Goal: Find specific page/section: Find specific page/section

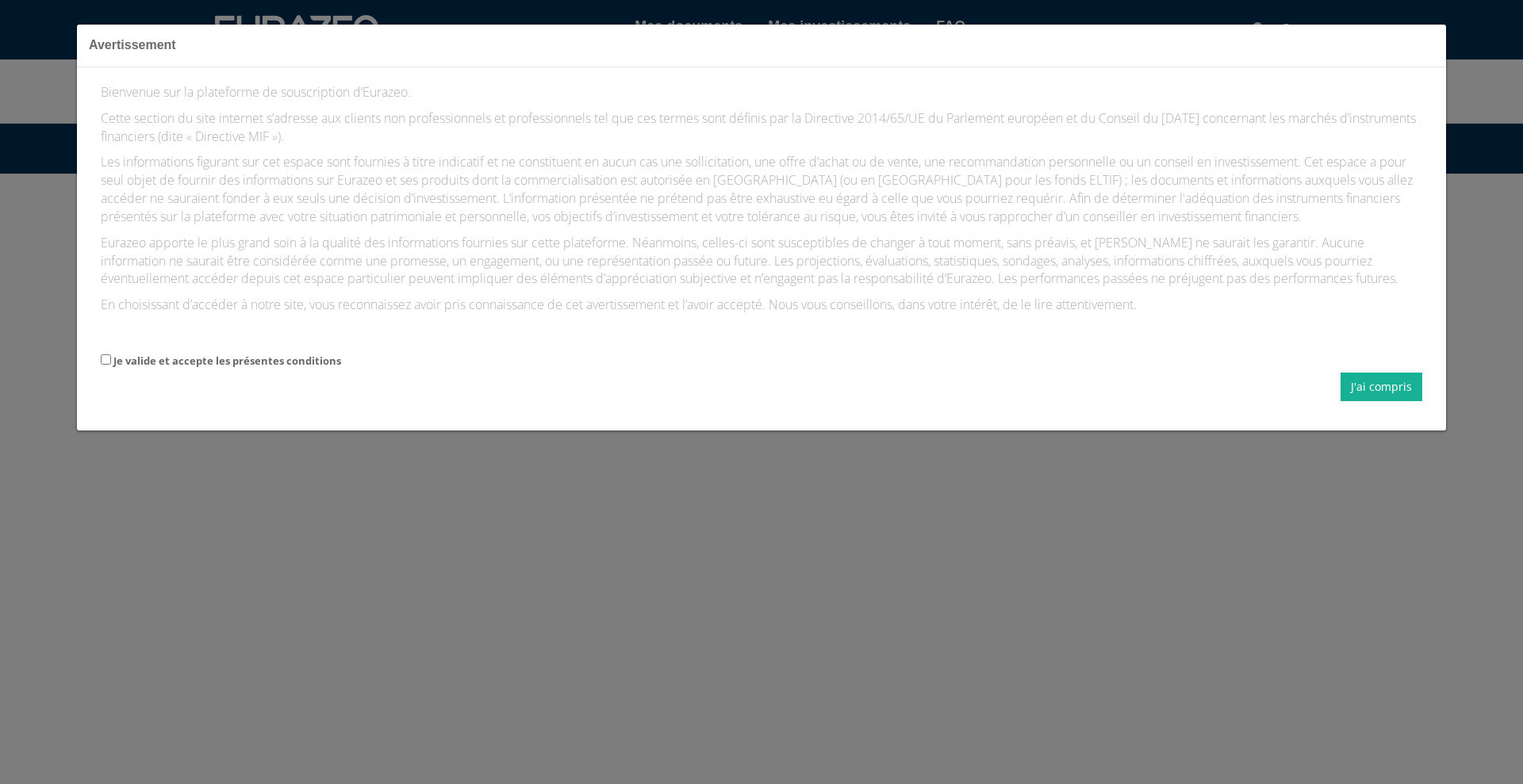
click at [323, 357] on label "Je valide et accepte les présentes conditions" at bounding box center [227, 361] width 227 height 15
click at [111, 357] on input "Je valide et accepte les présentes conditions" at bounding box center [105, 359] width 11 height 11
checkbox input "true"
click at [1381, 397] on button "J'ai compris" at bounding box center [1381, 387] width 82 height 29
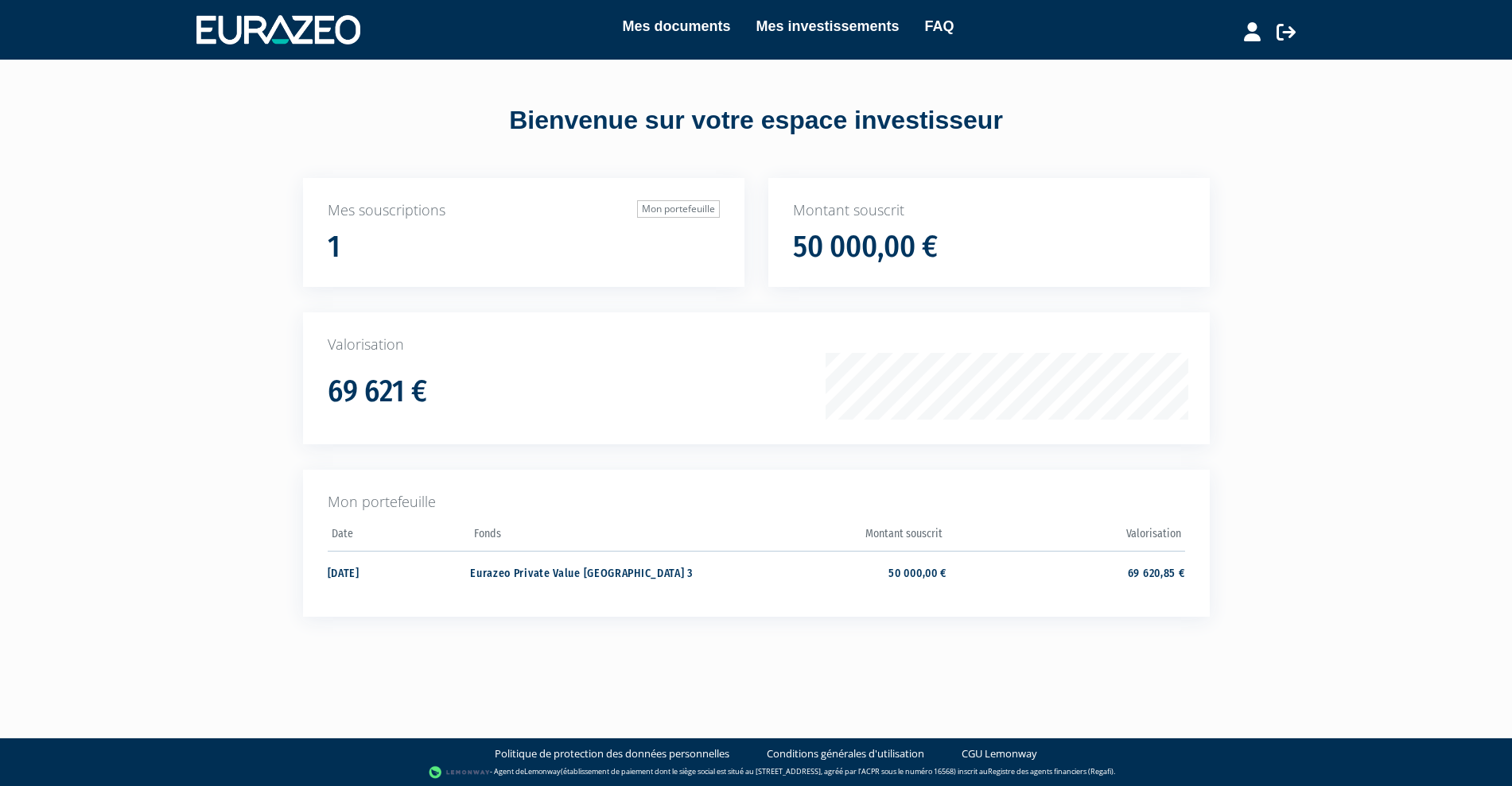
click at [127, 263] on div "Mes documents Mes investissements FAQ Déconnexion Mes documents Mes investissem…" at bounding box center [756, 337] width 1512 height 675
click at [797, 23] on link "Mes investissements" at bounding box center [827, 26] width 143 height 22
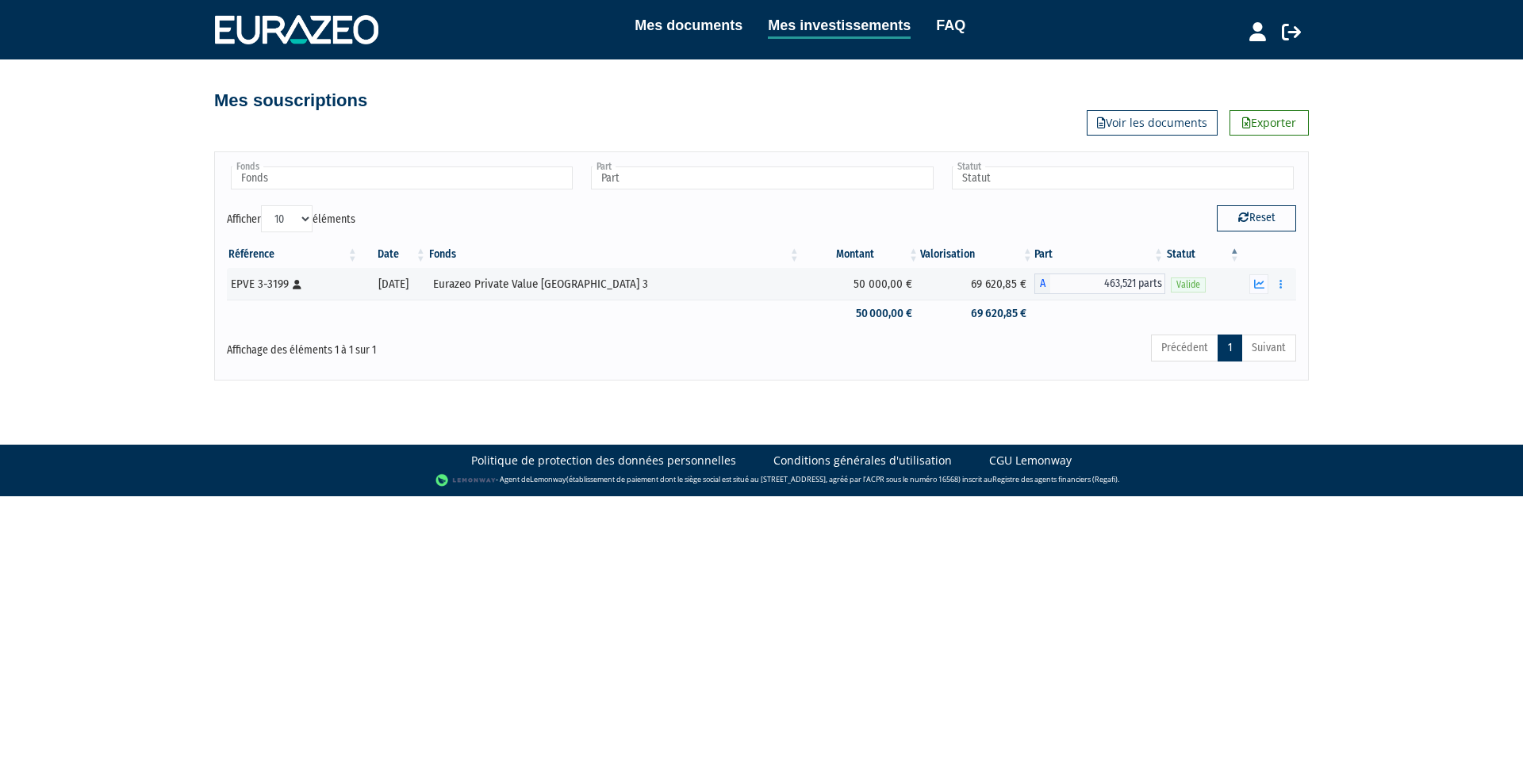
click at [1445, 291] on div "Mes documents Mes investissements FAQ Déconnexion Mes documents Mes investissem…" at bounding box center [761, 190] width 1523 height 380
